Goal: Task Accomplishment & Management: Manage account settings

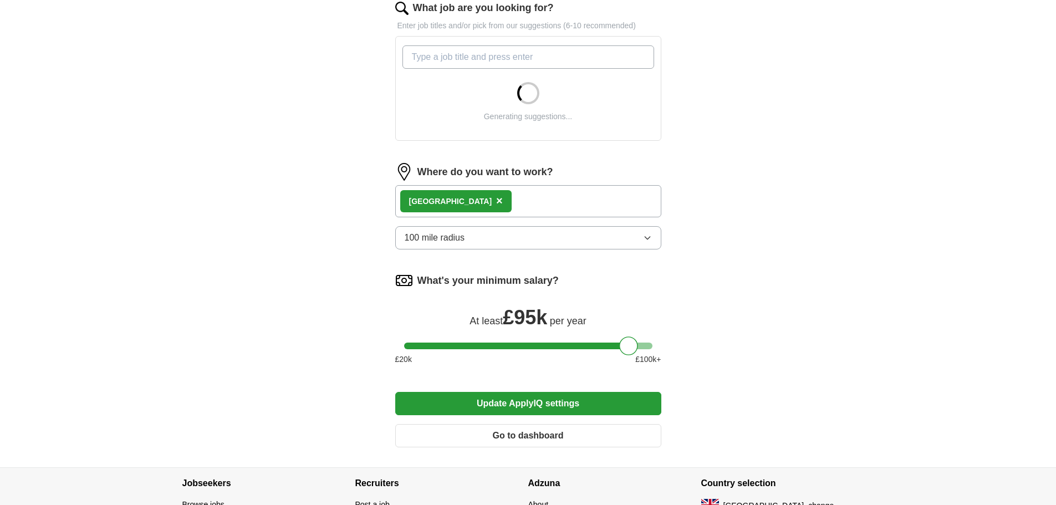
scroll to position [388, 0]
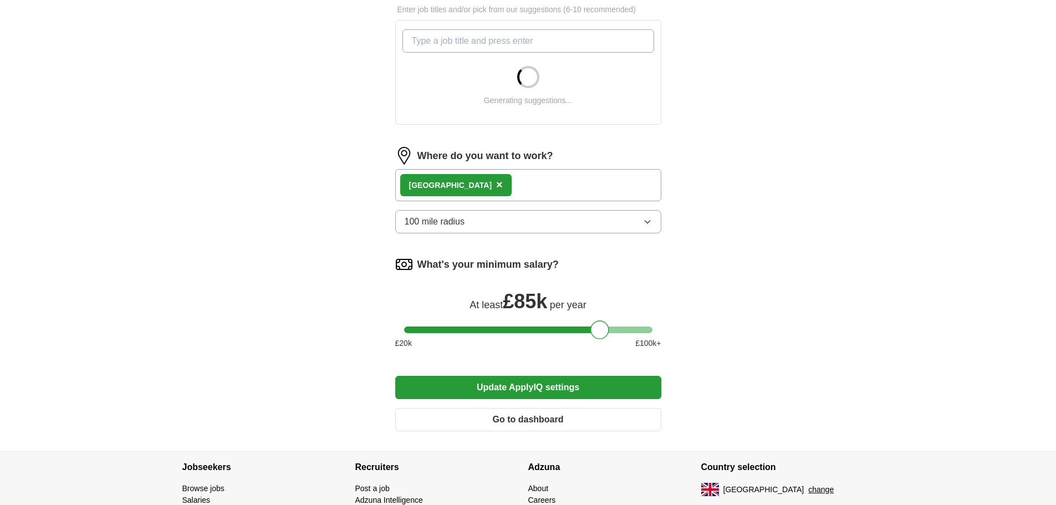
drag, startPoint x: 622, startPoint y: 332, endPoint x: 592, endPoint y: 335, distance: 30.1
click at [592, 335] on div at bounding box center [600, 329] width 19 height 19
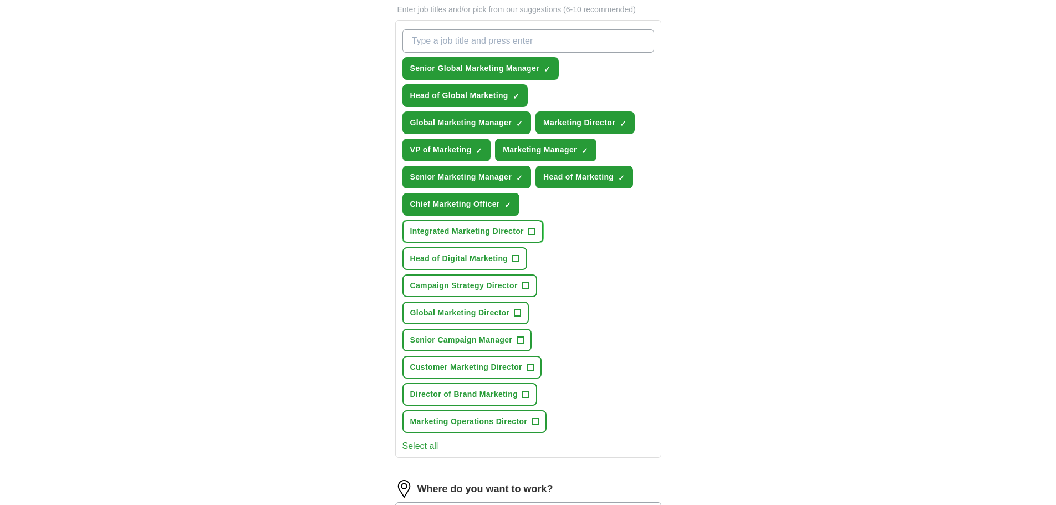
click at [531, 231] on span "+" at bounding box center [531, 231] width 7 height 9
click at [522, 309] on button "Global Marketing Director +" at bounding box center [466, 313] width 127 height 23
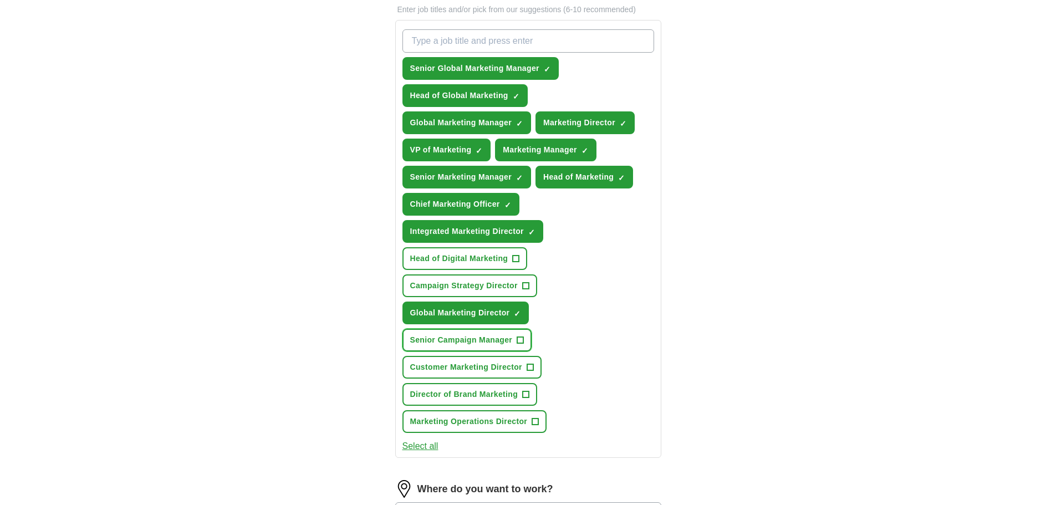
click at [523, 337] on span "+" at bounding box center [520, 340] width 7 height 9
click at [534, 364] on button "Customer Marketing Director +" at bounding box center [472, 367] width 139 height 23
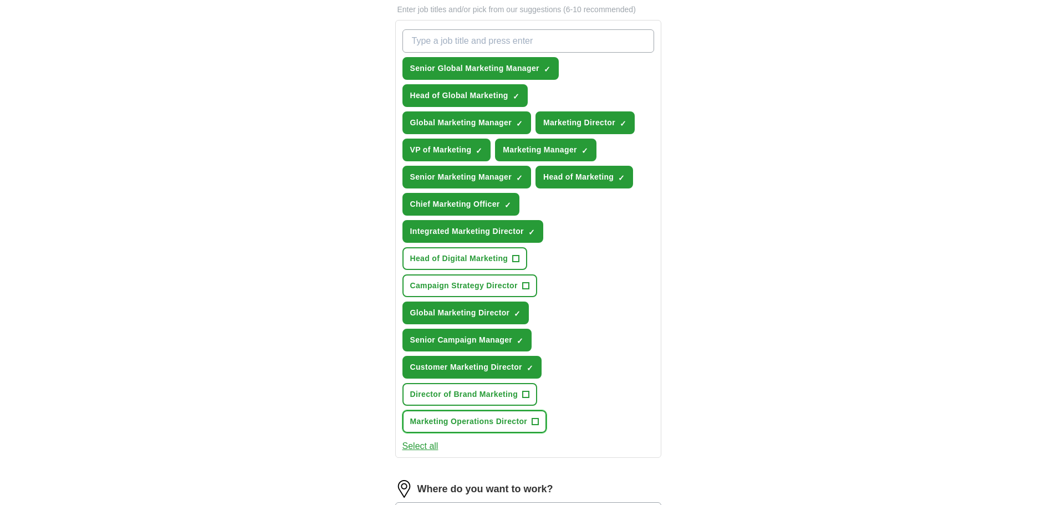
click at [542, 420] on button "Marketing Operations Director +" at bounding box center [475, 421] width 145 height 23
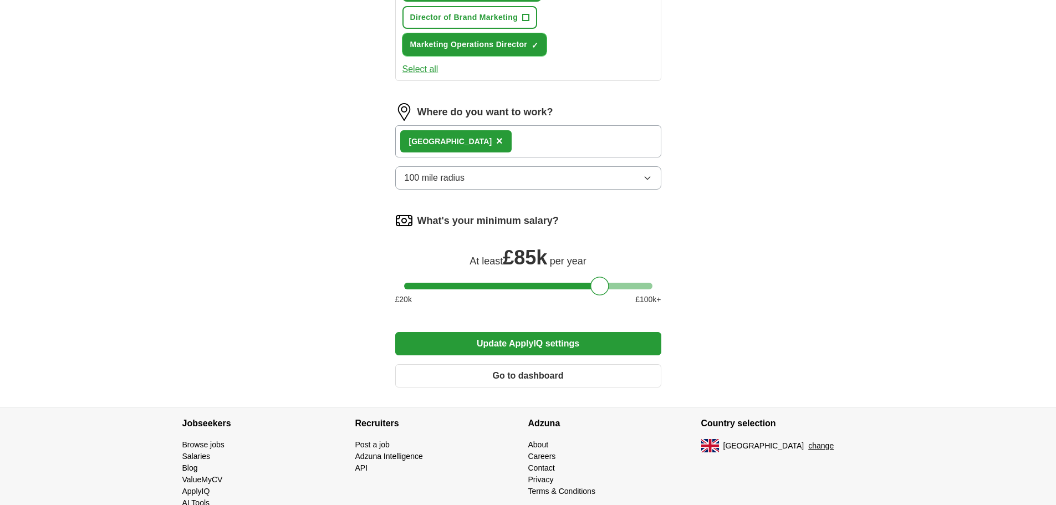
scroll to position [776, 0]
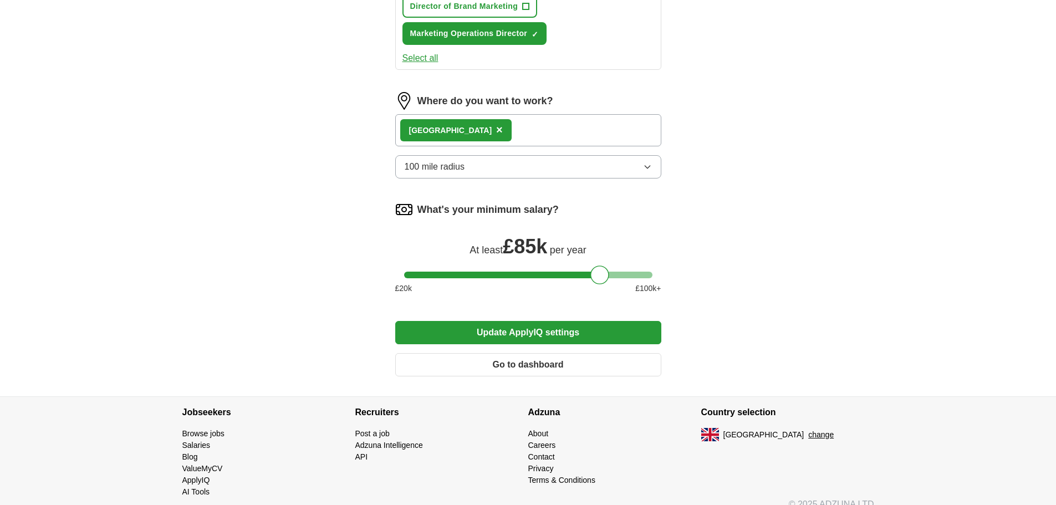
click at [530, 333] on button "Update ApplyIQ settings" at bounding box center [528, 332] width 266 height 23
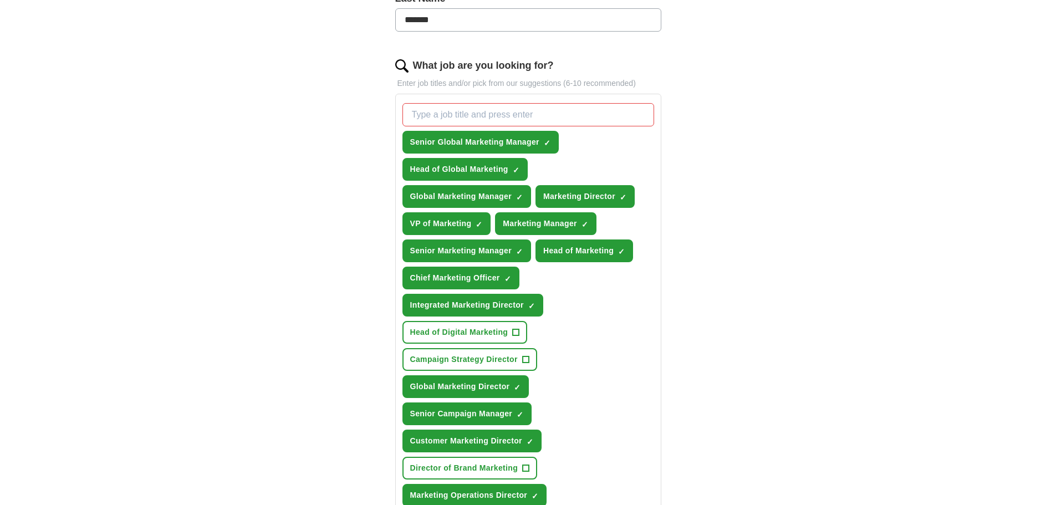
scroll to position [333, 0]
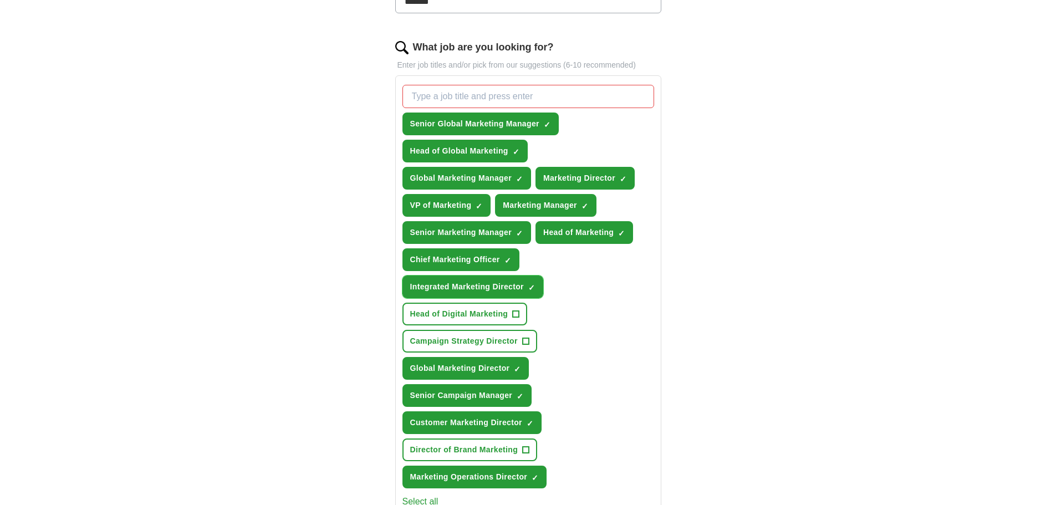
click at [538, 286] on button "Integrated Marketing Director ✓ ×" at bounding box center [473, 287] width 141 height 23
click at [553, 125] on button "Senior Global Marketing Manager ✓ ×" at bounding box center [481, 124] width 156 height 23
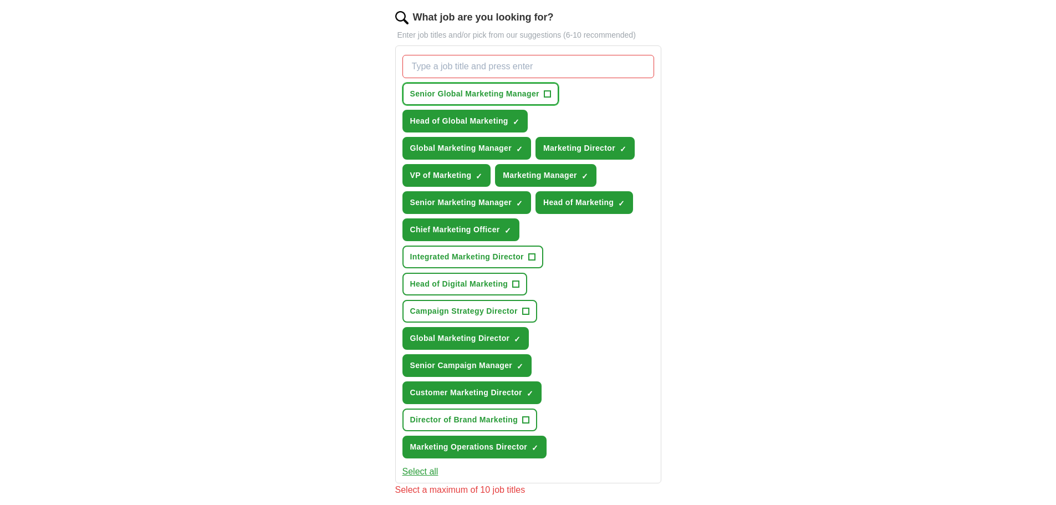
scroll to position [388, 0]
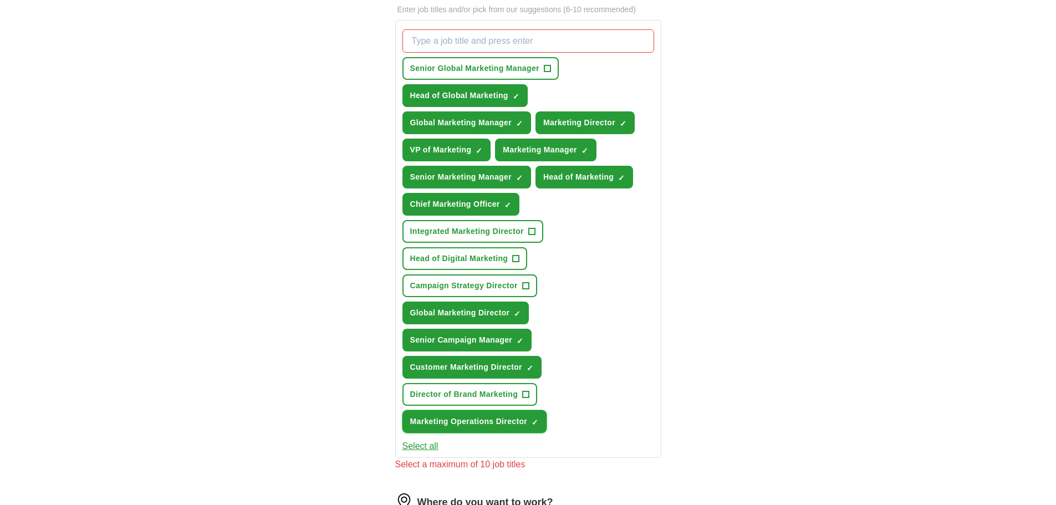
click at [0, 0] on span "×" at bounding box center [0, 0] width 0 height 0
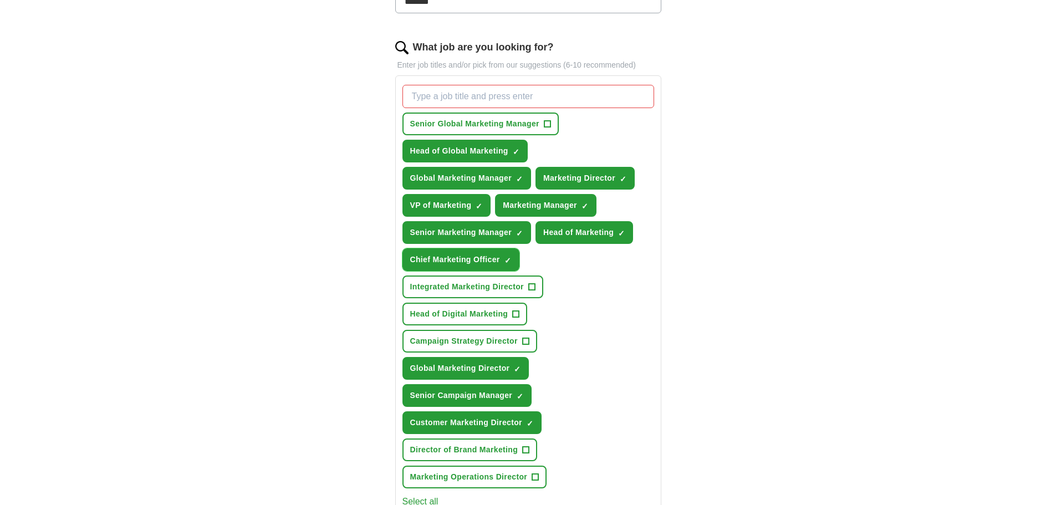
click at [0, 0] on span "×" at bounding box center [0, 0] width 0 height 0
click at [506, 256] on span "+" at bounding box center [508, 260] width 7 height 9
click at [0, 0] on span "×" at bounding box center [0, 0] width 0 height 0
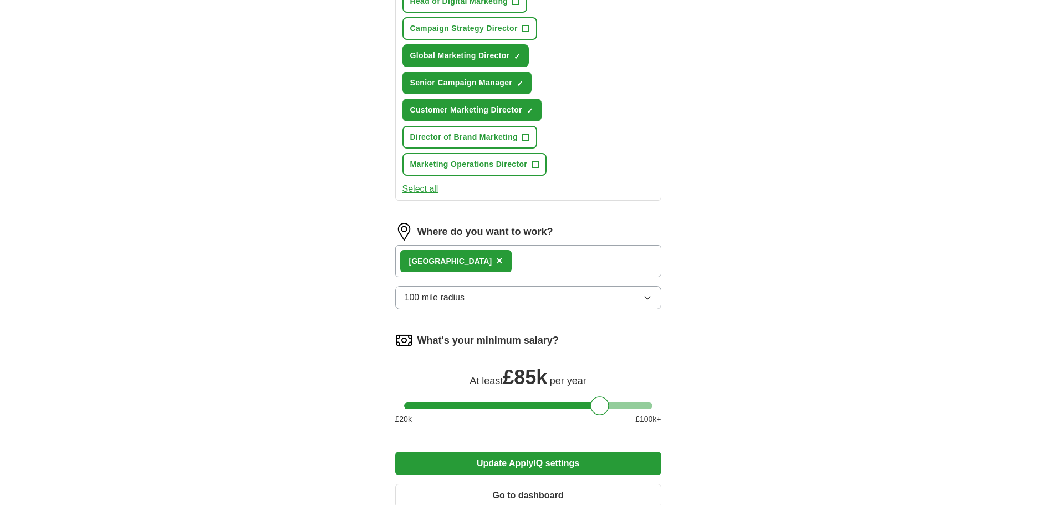
scroll to position [665, 0]
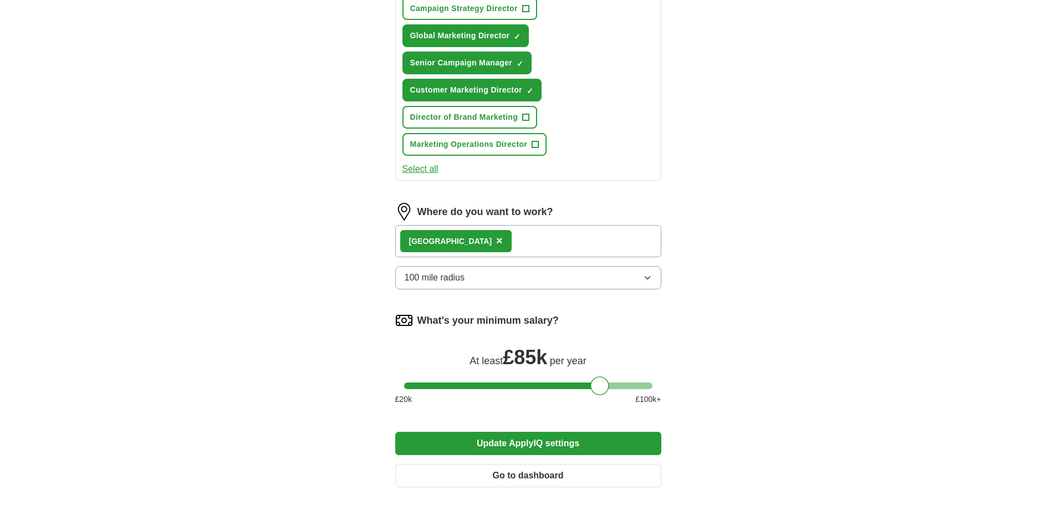
click at [533, 438] on button "Update ApplyIQ settings" at bounding box center [528, 443] width 266 height 23
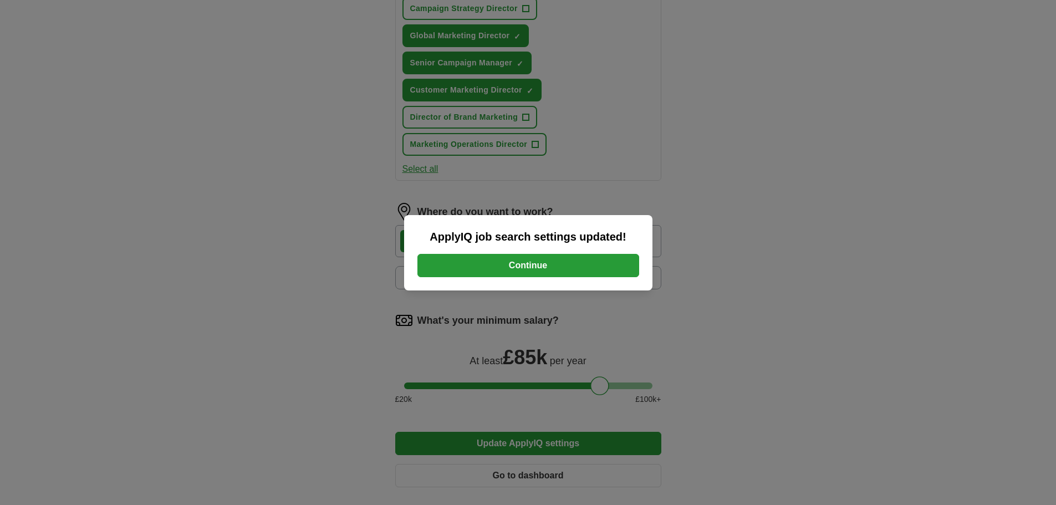
click at [510, 274] on button "Continue" at bounding box center [529, 265] width 222 height 23
